Goal: Information Seeking & Learning: Learn about a topic

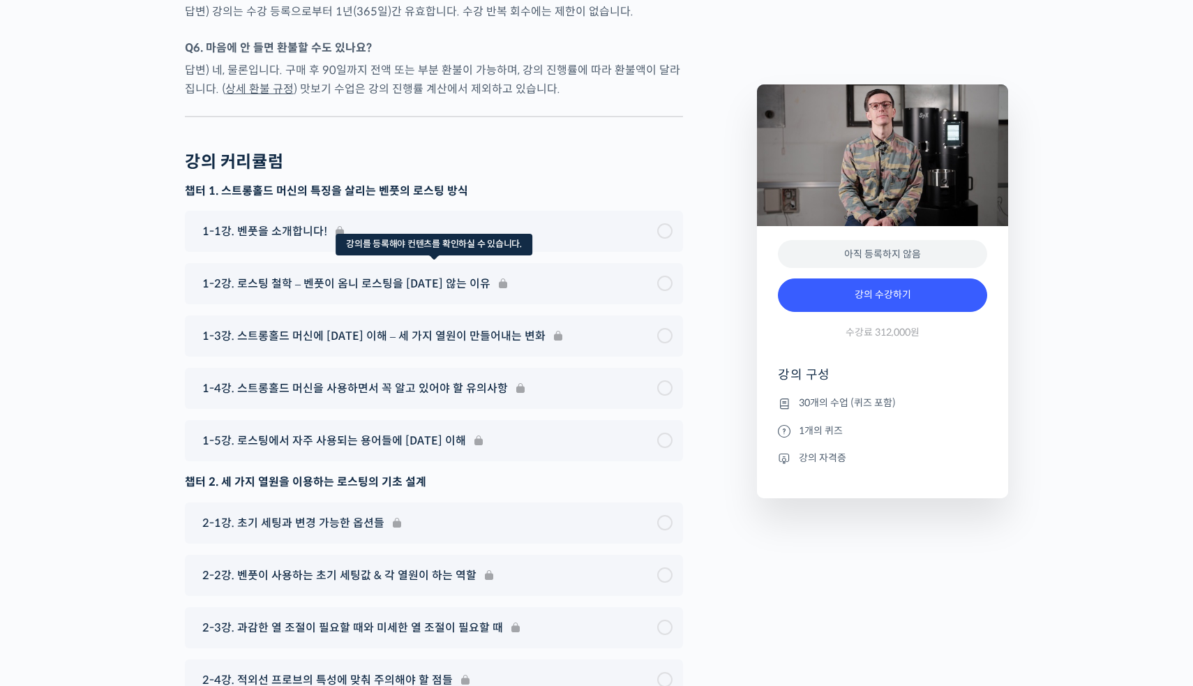
scroll to position [5965, 0]
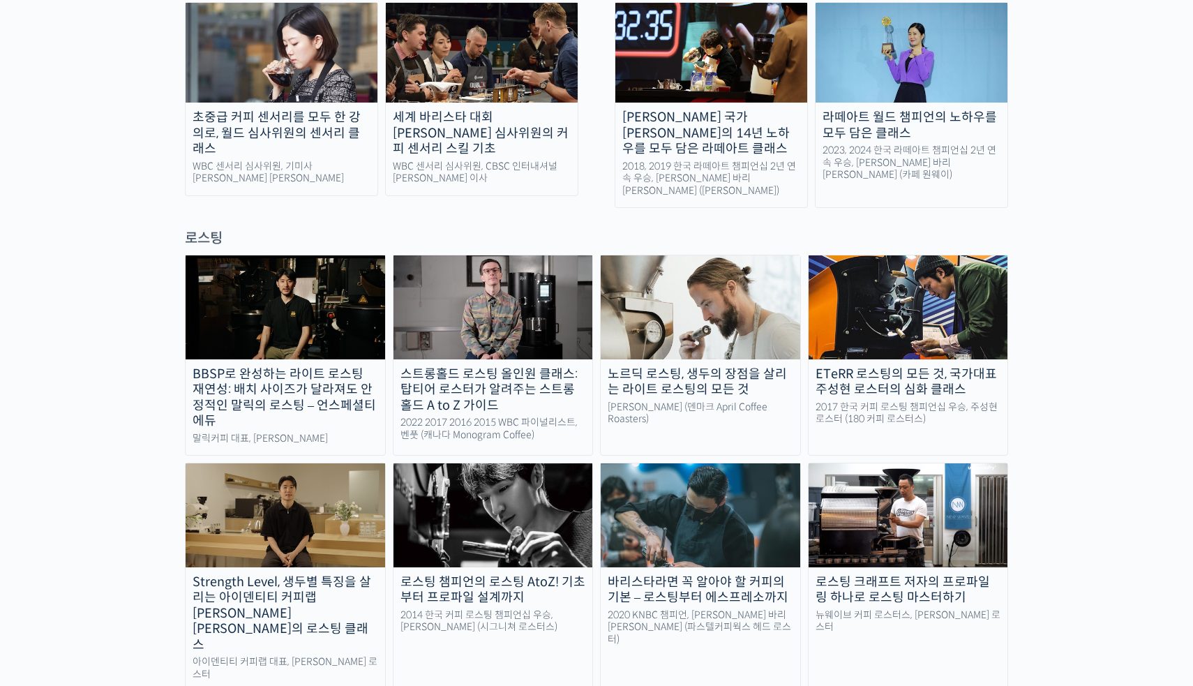
click at [338, 255] on img at bounding box center [286, 306] width 200 height 103
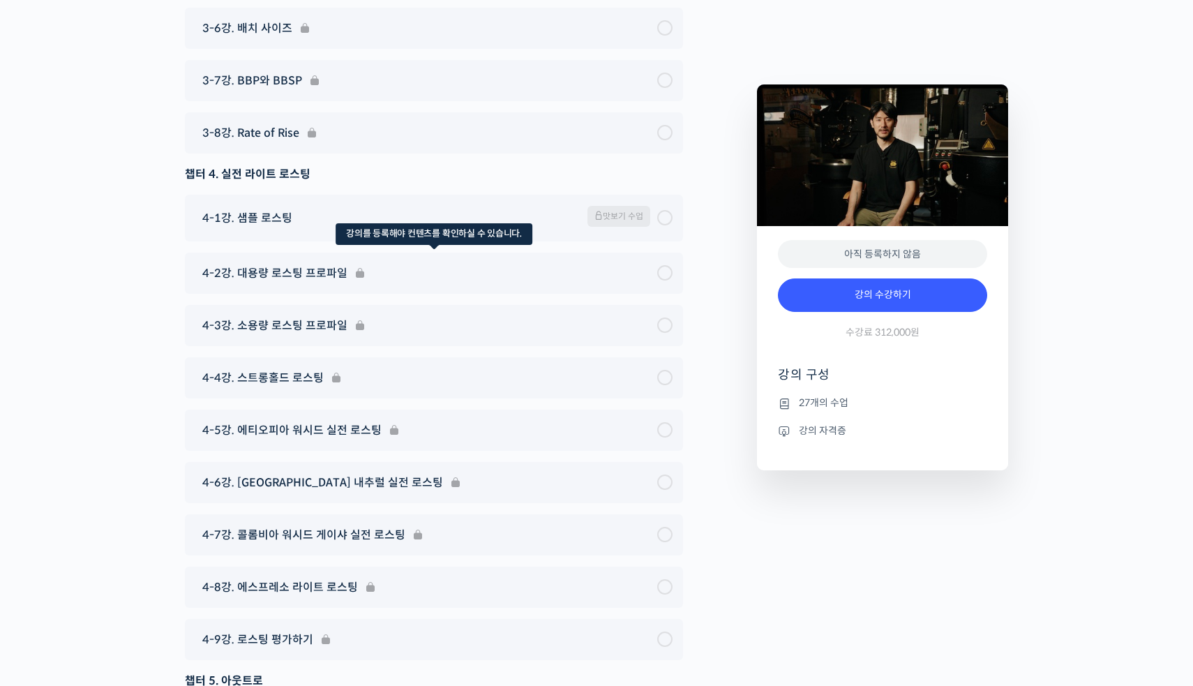
scroll to position [6379, 0]
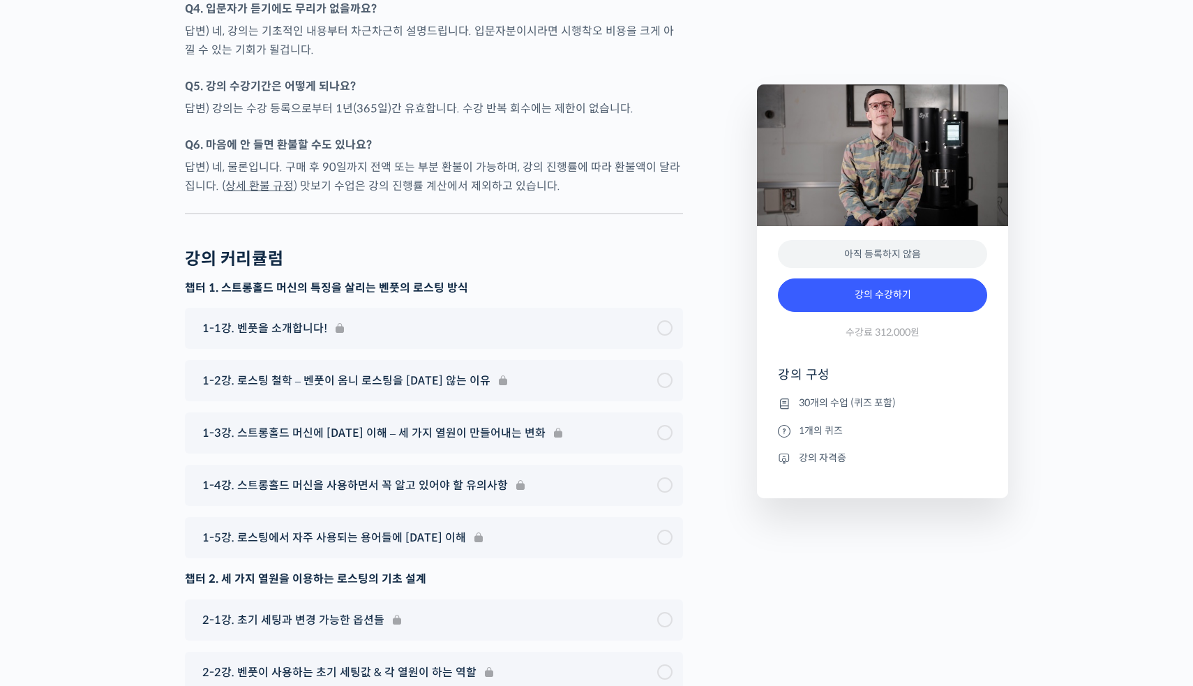
scroll to position [6399, 0]
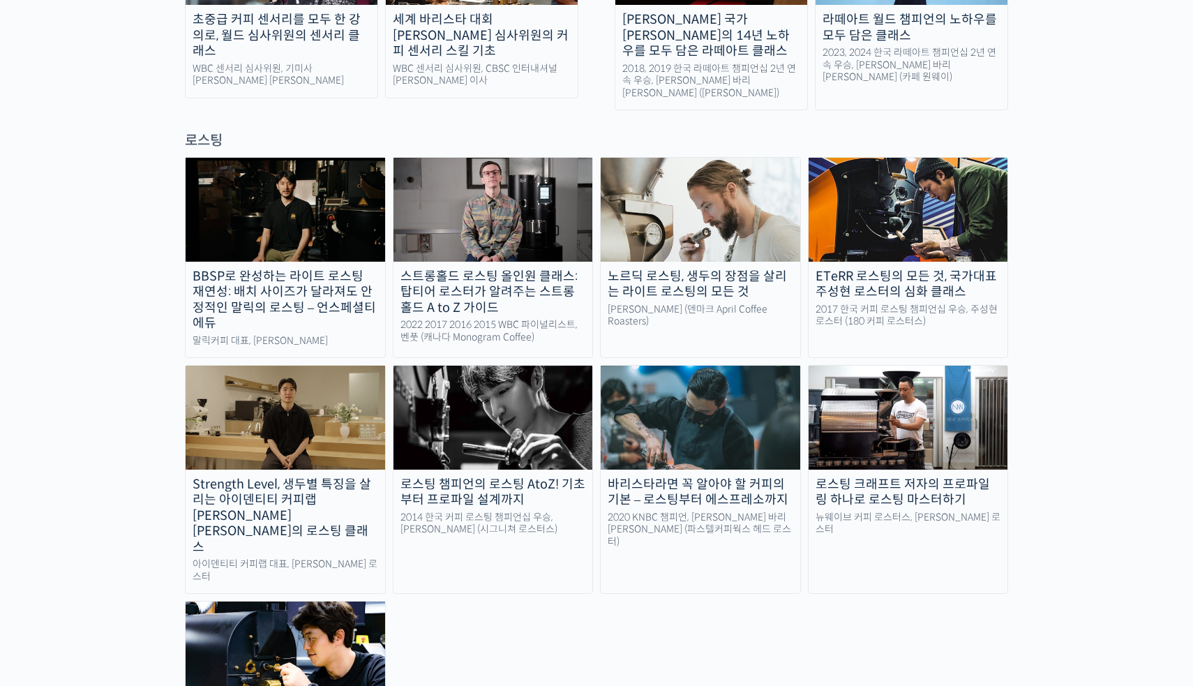
scroll to position [1168, 0]
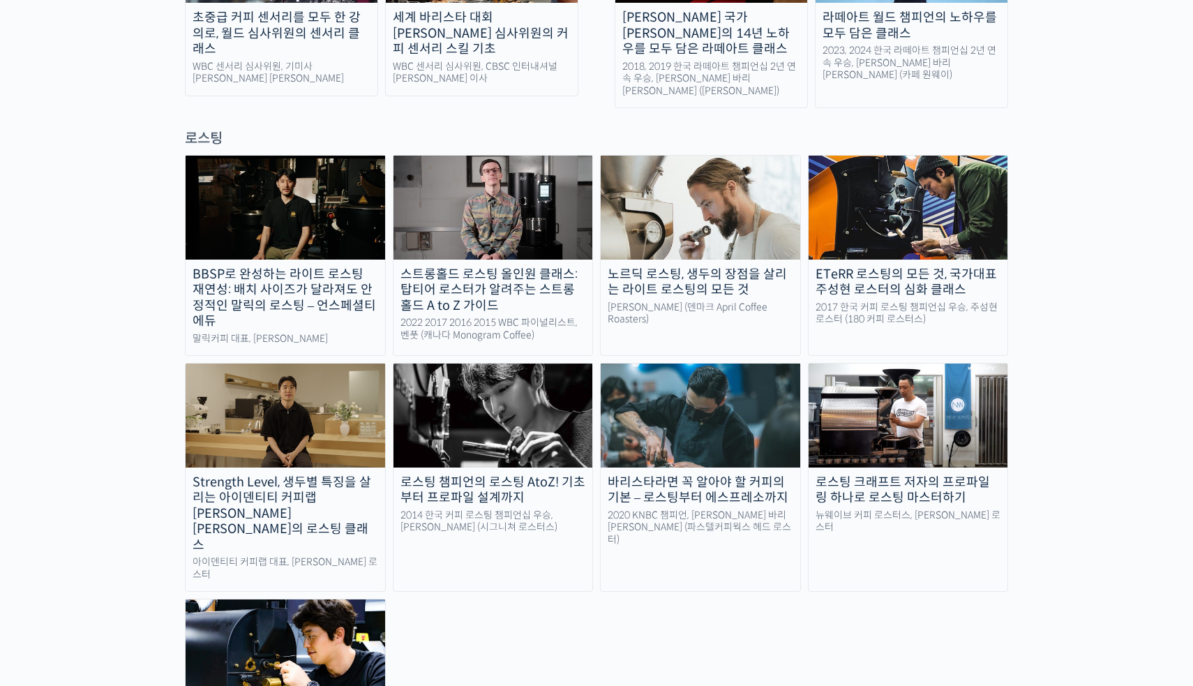
click at [370, 363] on img at bounding box center [286, 414] width 200 height 103
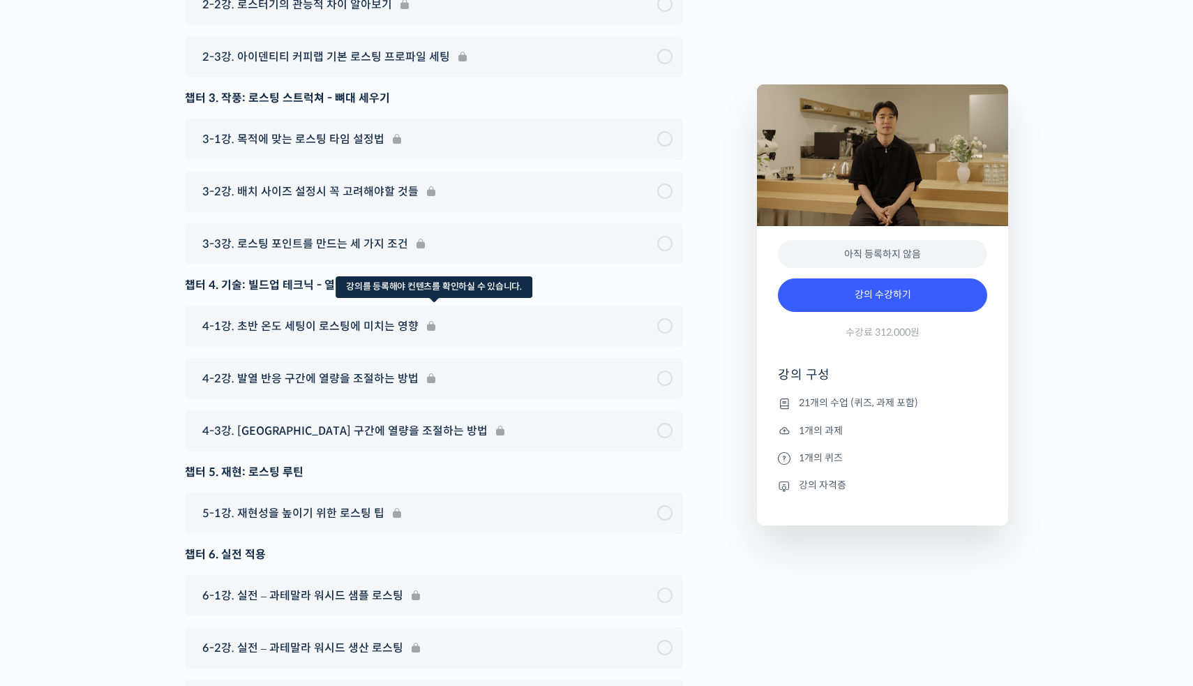
scroll to position [7875, 0]
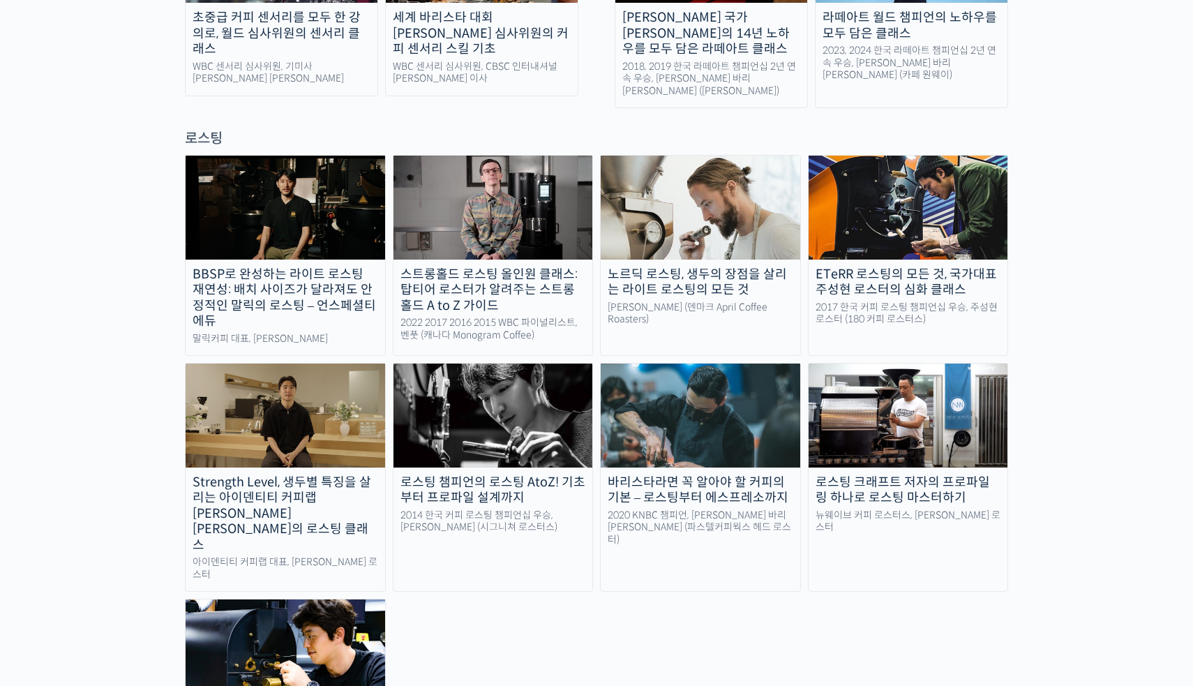
click at [494, 179] on img at bounding box center [493, 207] width 200 height 103
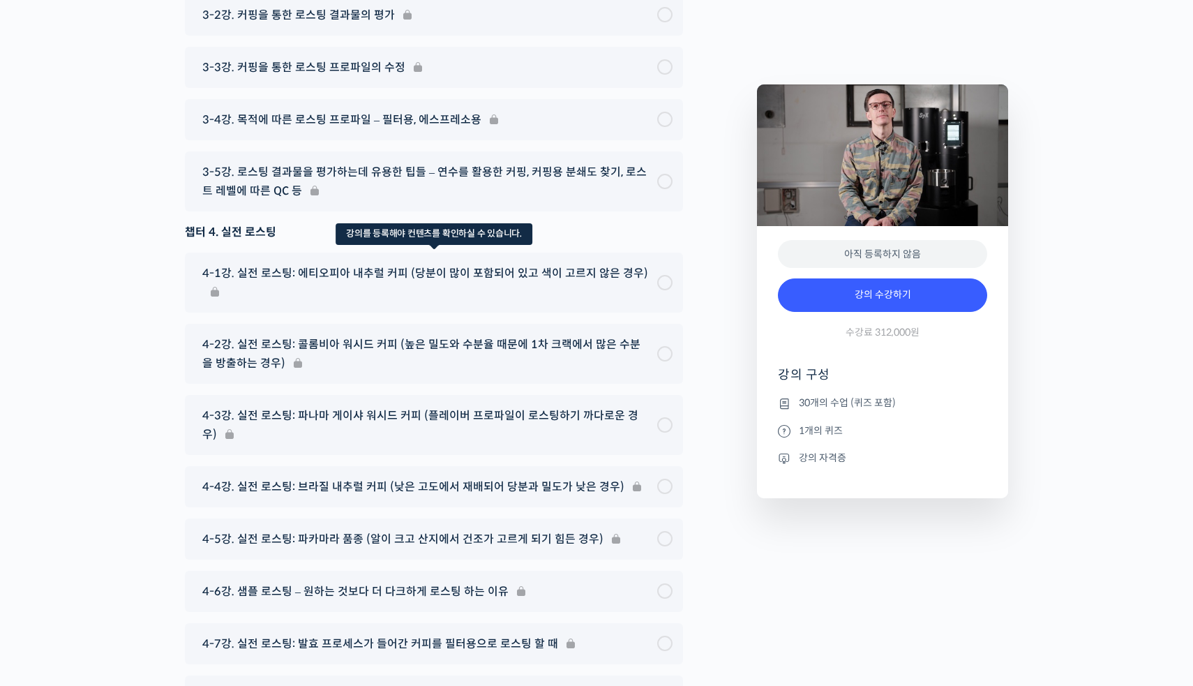
scroll to position [7476, 0]
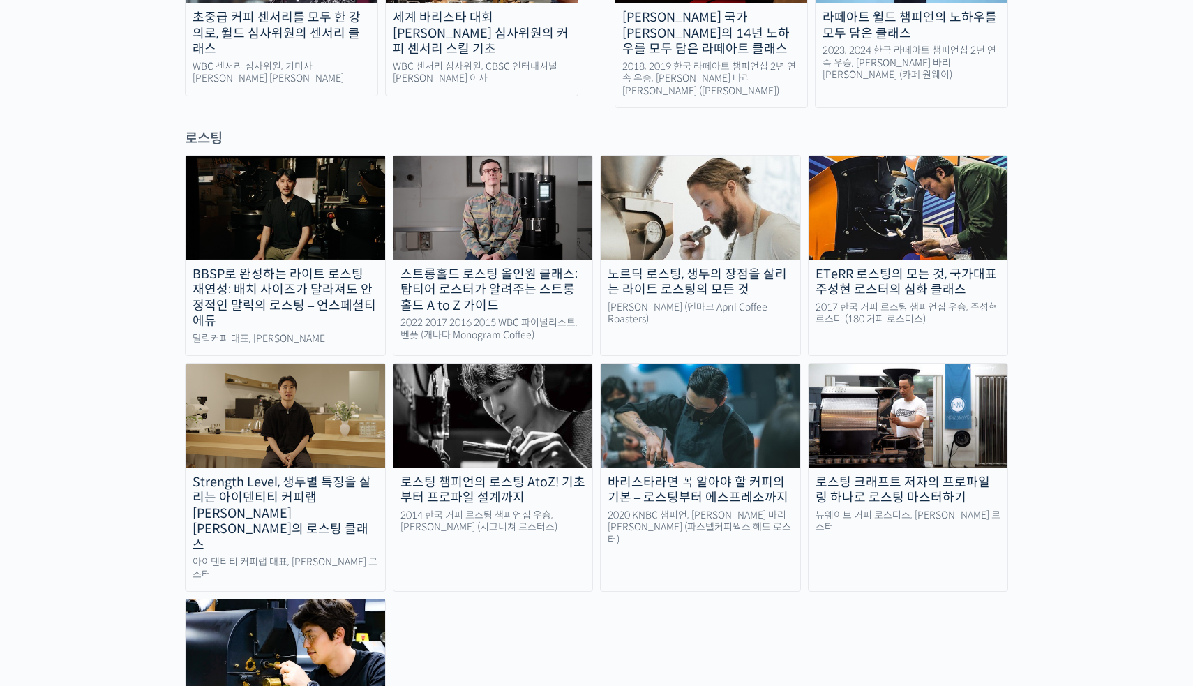
scroll to position [1168, 0]
click at [317, 363] on img at bounding box center [286, 414] width 200 height 103
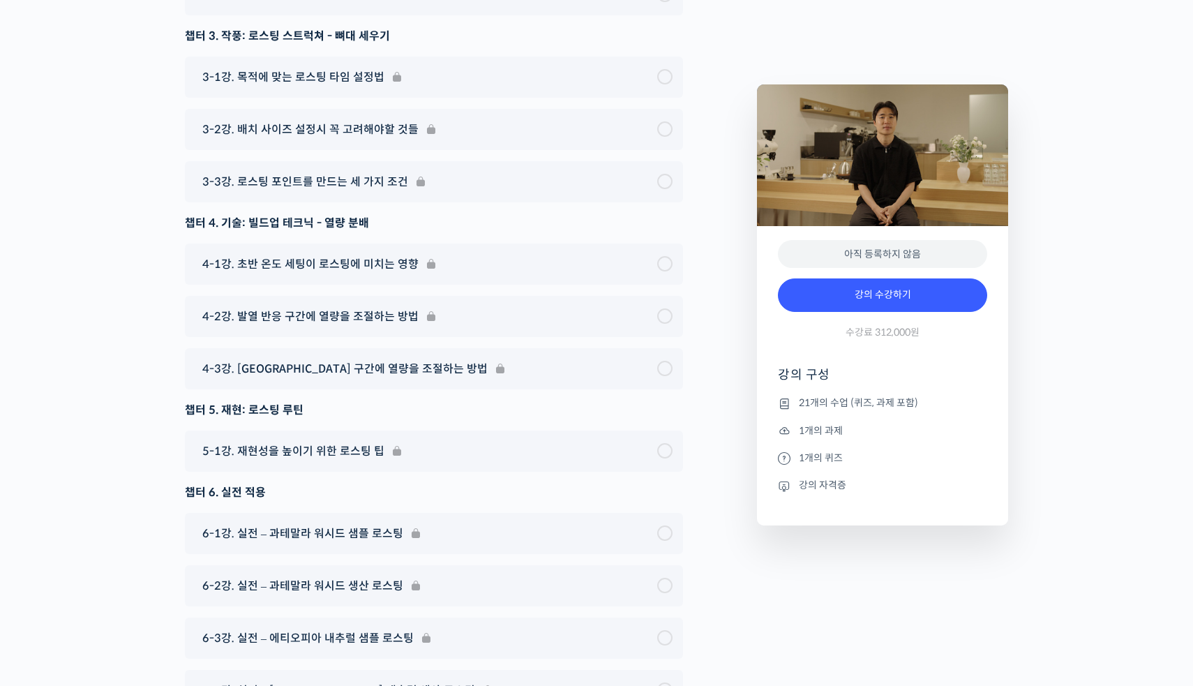
scroll to position [7778, 0]
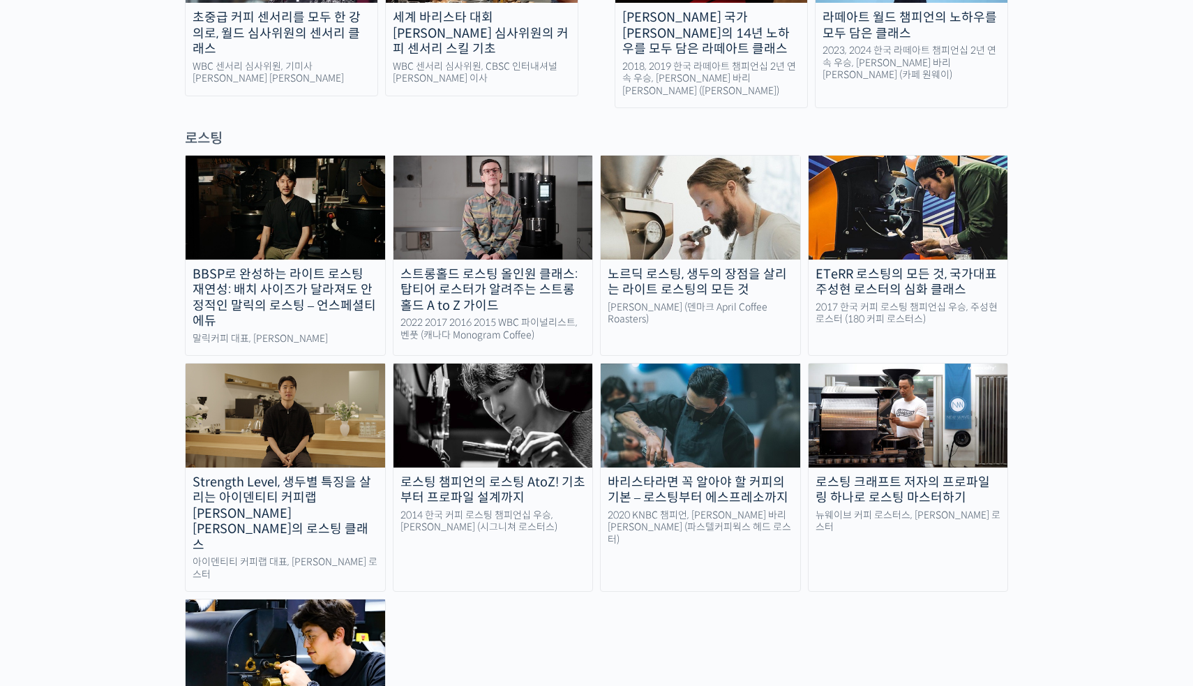
click at [905, 386] on img at bounding box center [909, 414] width 200 height 103
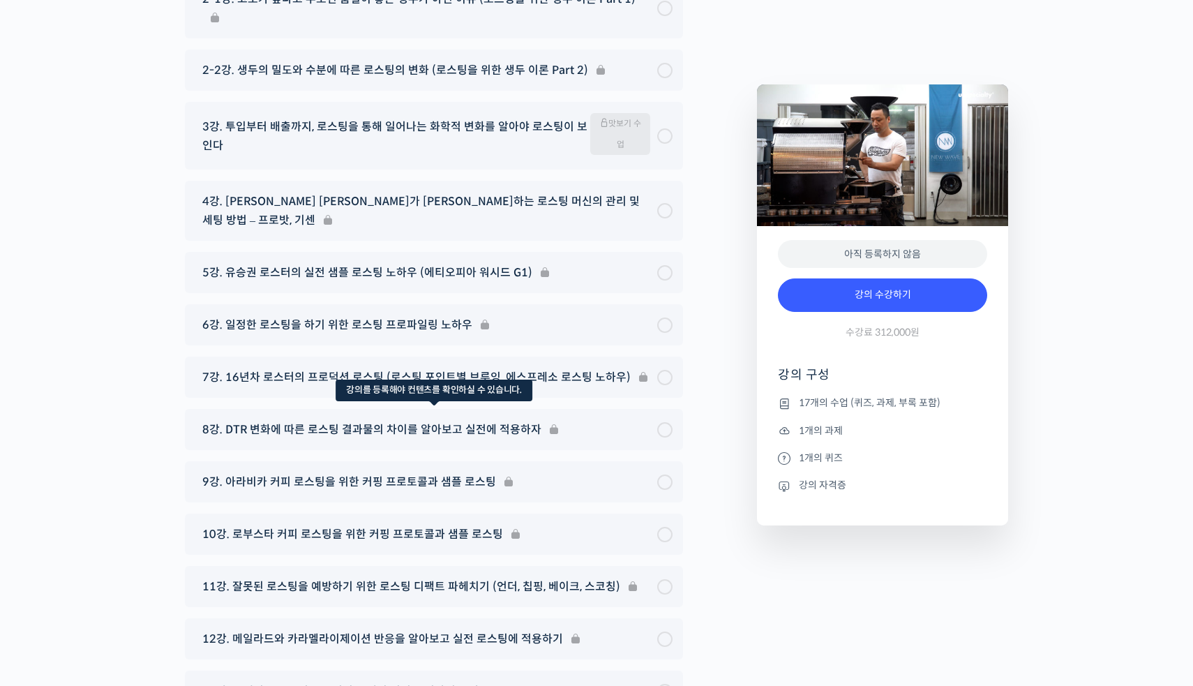
scroll to position [7270, 0]
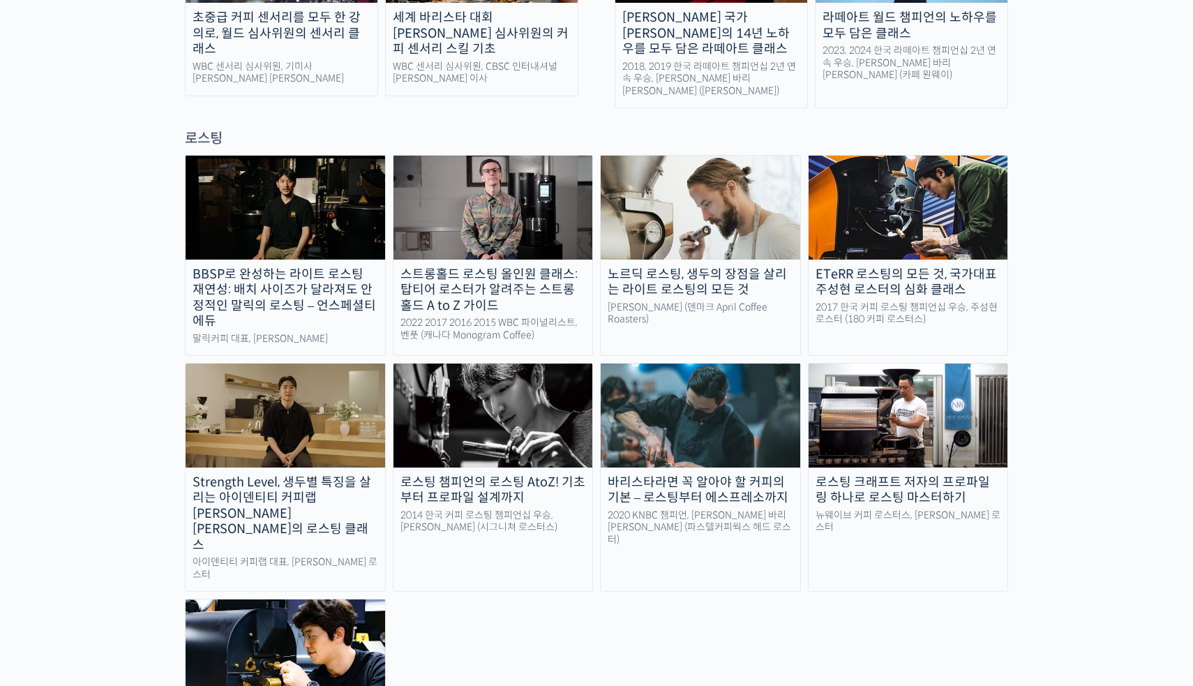
scroll to position [1168, 0]
click at [905, 185] on img at bounding box center [909, 207] width 200 height 103
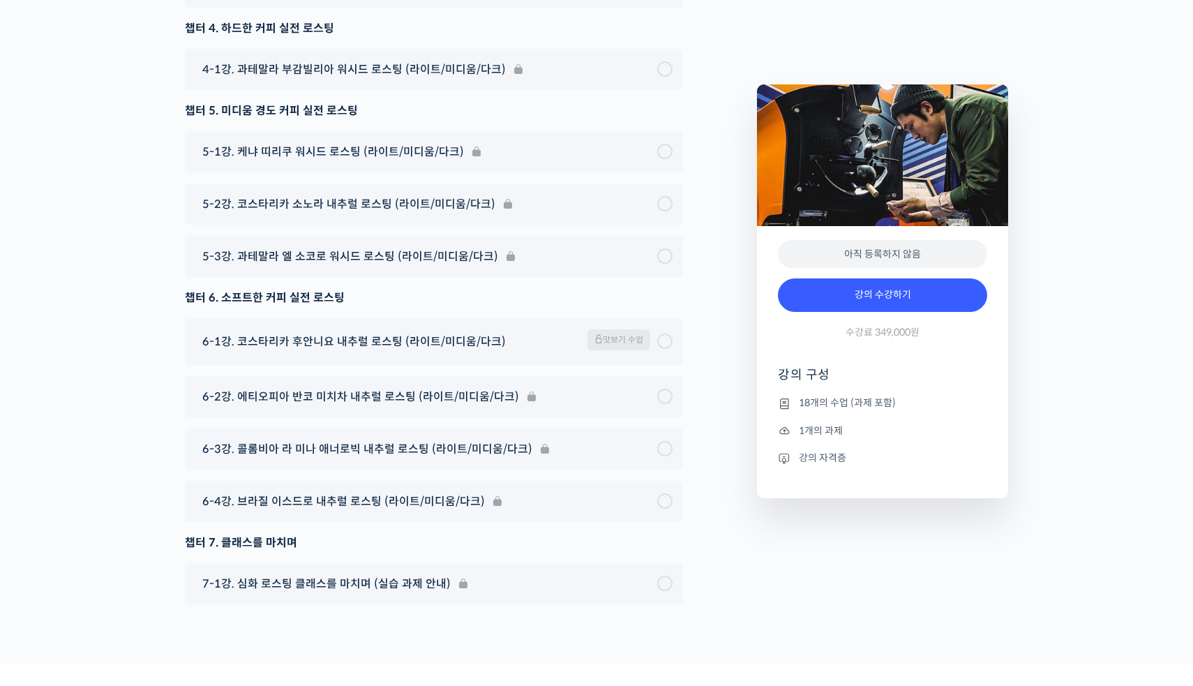
scroll to position [8225, 0]
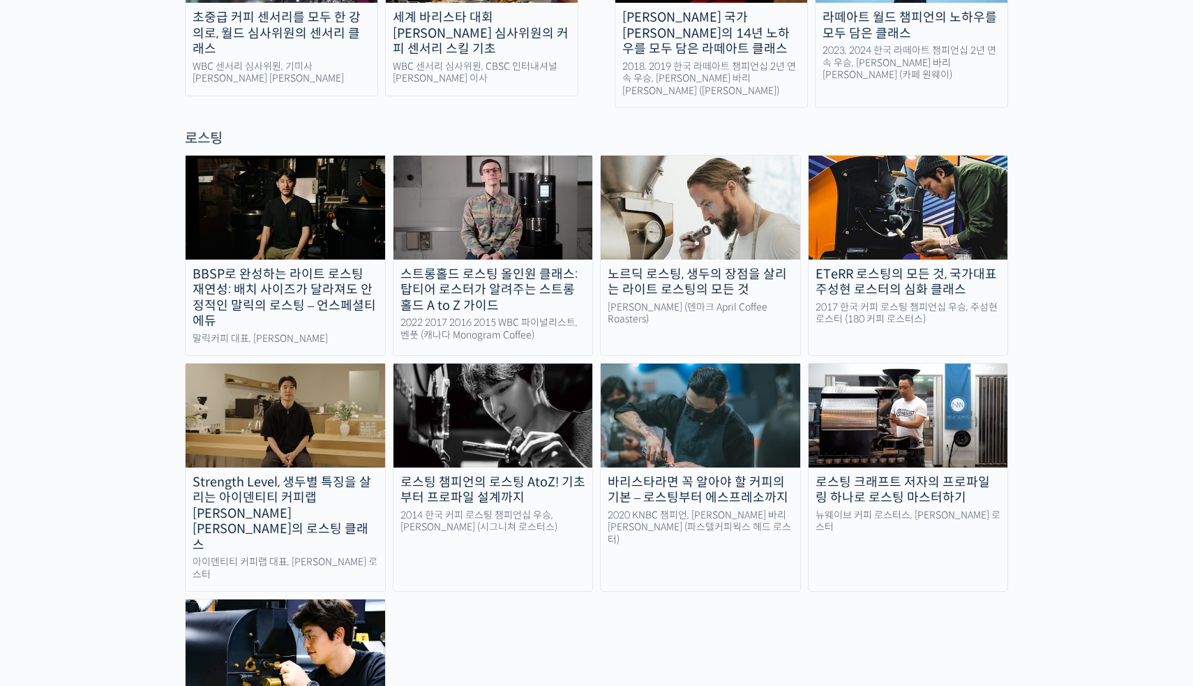
click at [498, 369] on img at bounding box center [493, 414] width 200 height 103
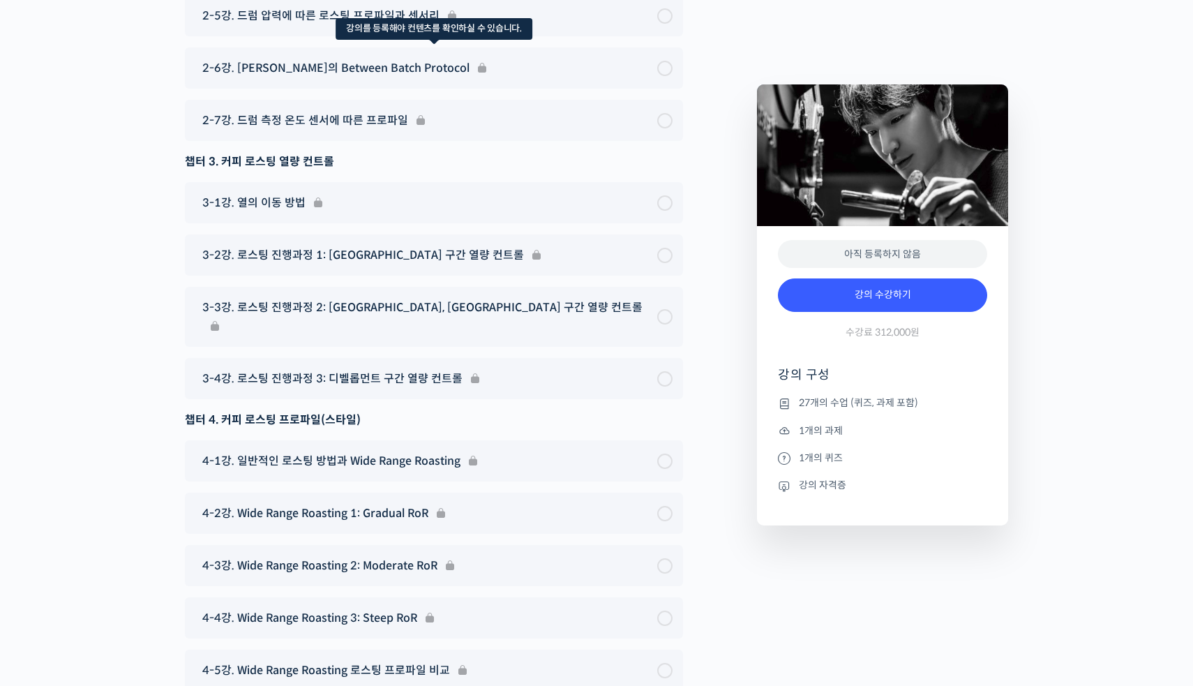
scroll to position [7662, 0]
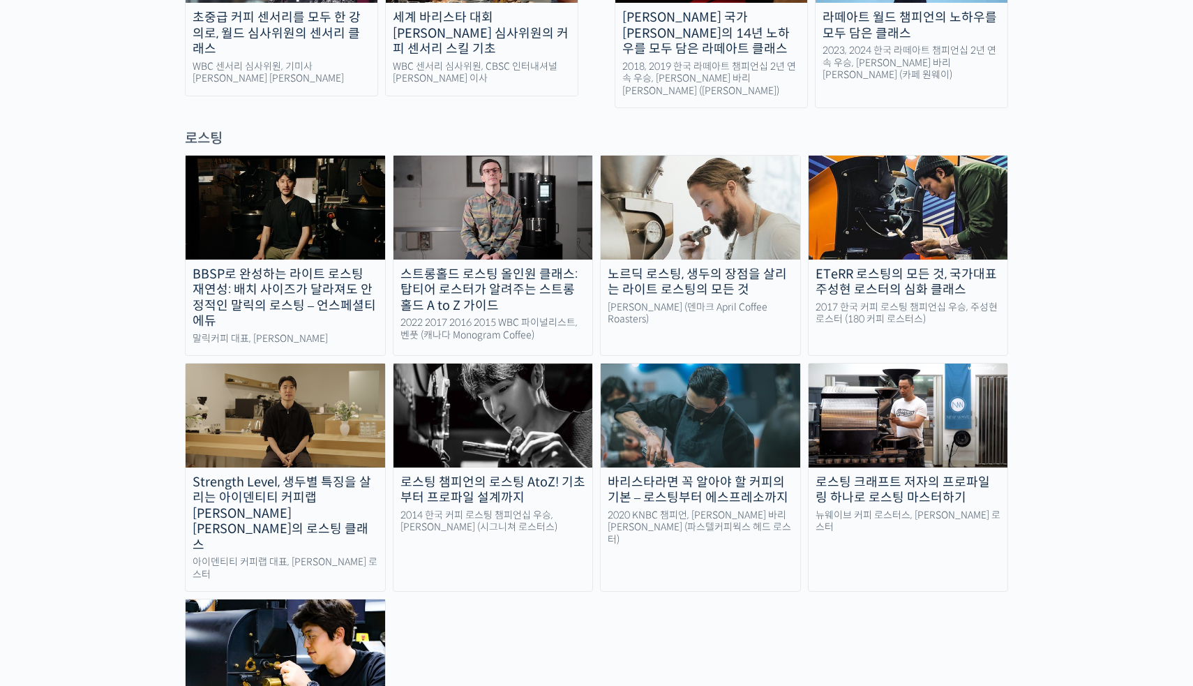
scroll to position [1168, 0]
